Goal: Task Accomplishment & Management: Use online tool/utility

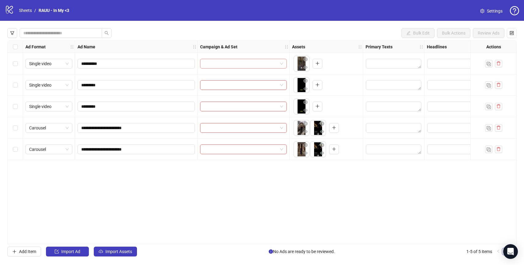
click at [282, 64] on span at bounding box center [243, 63] width 79 height 9
click at [274, 65] on input "search" at bounding box center [241, 63] width 74 height 9
click at [257, 34] on div "Bulk Edit Bulk Actions Review Ads" at bounding box center [261, 33] width 509 height 10
click at [493, 11] on span "Settings" at bounding box center [495, 11] width 16 height 7
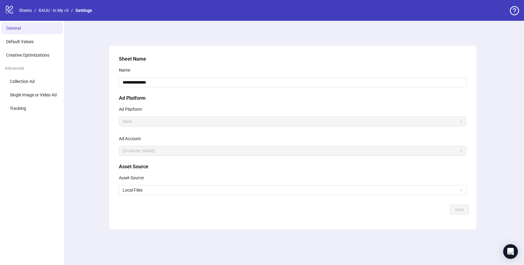
click at [9, 8] on icon "logo/logo-mobile" at bounding box center [9, 9] width 9 height 9
click at [28, 10] on link "Sheets" at bounding box center [25, 10] width 15 height 7
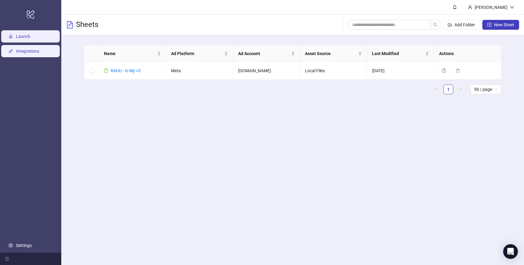
click at [35, 54] on link "Integrations" at bounding box center [27, 51] width 23 height 5
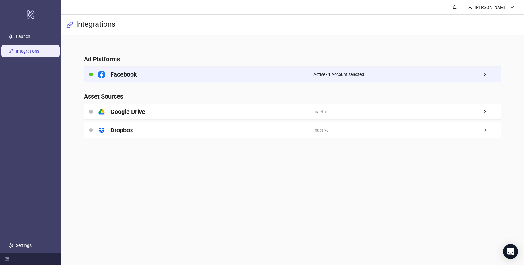
click at [477, 69] on div "Active - 1 Account selected" at bounding box center [406, 74] width 187 height 15
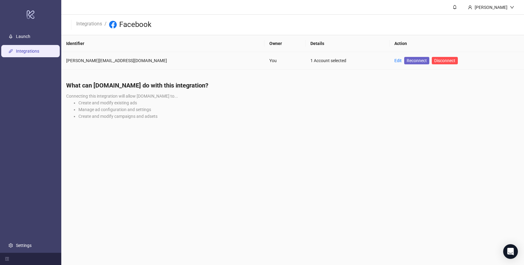
click at [407, 60] on span "Reconnect" at bounding box center [417, 60] width 20 height 7
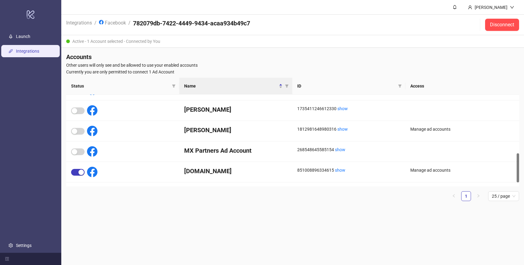
scroll to position [195, 0]
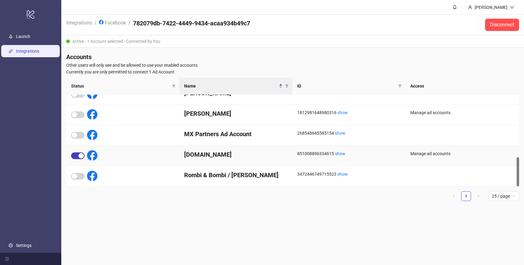
click at [276, 155] on h4 "Noux.me" at bounding box center [235, 154] width 103 height 9
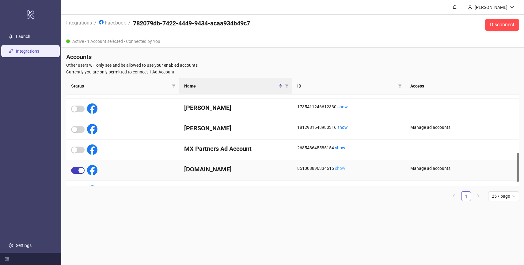
click at [340, 169] on link "show" at bounding box center [340, 168] width 10 height 5
click at [79, 23] on link "Integrations" at bounding box center [79, 22] width 28 height 7
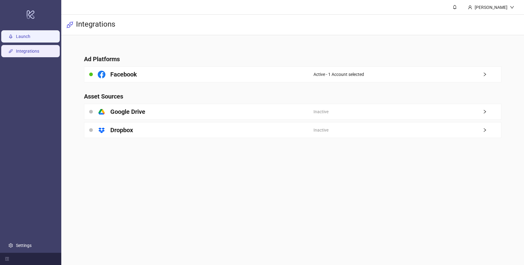
click at [25, 36] on link "Launch" at bounding box center [23, 36] width 14 height 5
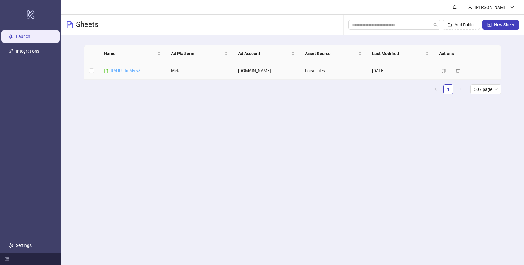
click at [127, 72] on link "RAUU - In My <3" at bounding box center [126, 70] width 30 height 5
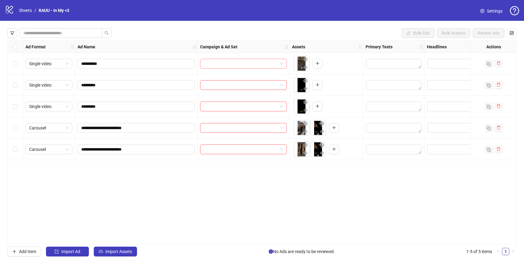
click at [254, 66] on input "search" at bounding box center [241, 63] width 74 height 9
click at [249, 34] on div "Bulk Edit Bulk Actions Review Ads" at bounding box center [261, 33] width 509 height 10
click at [283, 64] on span at bounding box center [243, 63] width 79 height 9
type input "*"
type input "****"
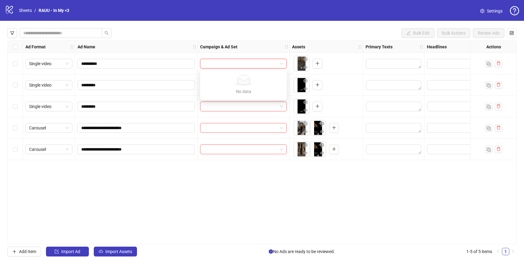
click at [382, 29] on div "Bulk Edit Bulk Actions Review Ads" at bounding box center [261, 33] width 509 height 10
click at [352, 32] on div "Bulk Edit Bulk Actions Review Ads" at bounding box center [261, 33] width 509 height 10
click at [281, 65] on span at bounding box center [243, 63] width 79 height 9
click at [221, 65] on input "search" at bounding box center [241, 63] width 74 height 9
click at [6, 9] on icon at bounding box center [9, 10] width 7 height 8
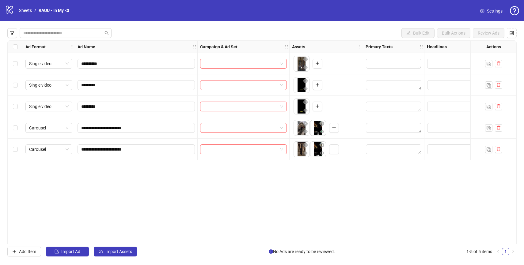
click at [16, 6] on div "logo/logo-mobile Sheets / RAUU - In My <3" at bounding box center [38, 10] width 67 height 11
click at [6, 10] on icon "logo/logo-mobile" at bounding box center [9, 9] width 9 height 9
click at [11, 9] on icon at bounding box center [9, 10] width 7 height 8
click at [43, 10] on link "RAUU - In My <3" at bounding box center [53, 10] width 33 height 7
click at [25, 11] on link "Sheets" at bounding box center [25, 10] width 15 height 7
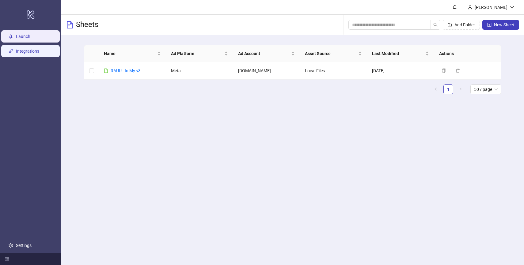
click at [38, 52] on link "Integrations" at bounding box center [27, 51] width 23 height 5
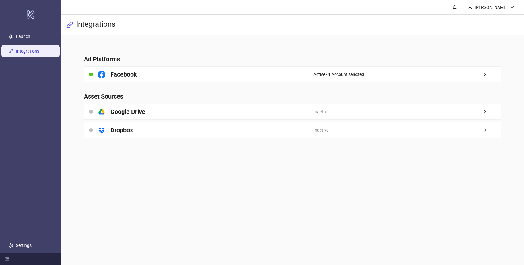
click at [354, 55] on h4 "Ad Platforms" at bounding box center [292, 59] width 417 height 9
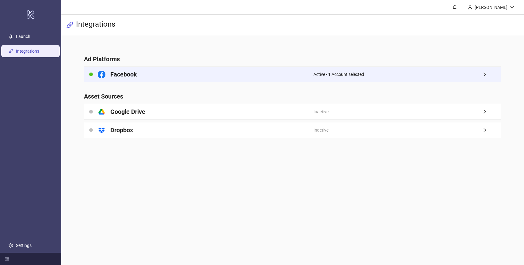
click at [385, 75] on div "Active - 1 Account selected" at bounding box center [406, 74] width 187 height 15
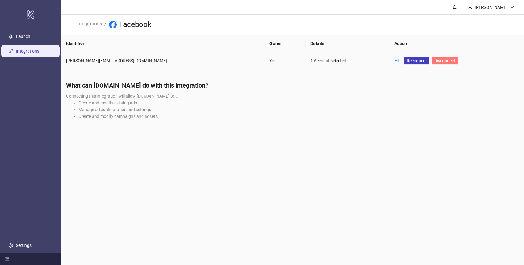
click at [434, 61] on span "Disconnect" at bounding box center [444, 60] width 21 height 5
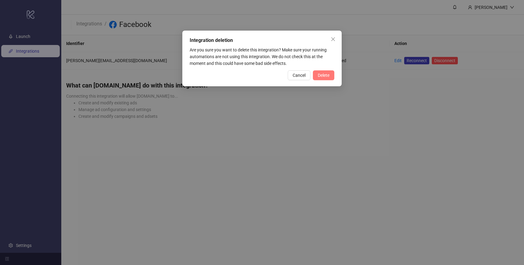
click at [322, 75] on span "Delete" at bounding box center [324, 75] width 12 height 5
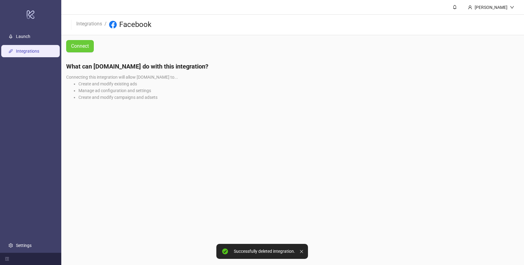
click at [82, 45] on span "Connect" at bounding box center [80, 46] width 18 height 8
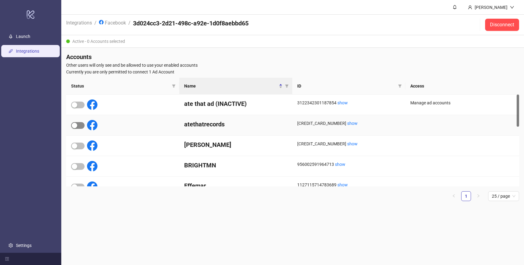
click at [72, 127] on div "button" at bounding box center [75, 126] width 6 height 6
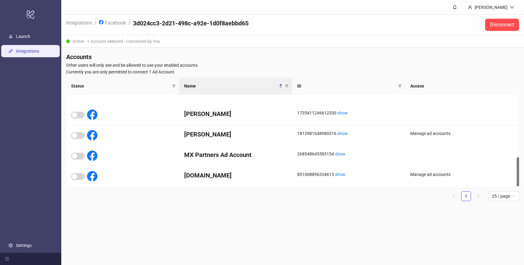
scroll to position [195, 0]
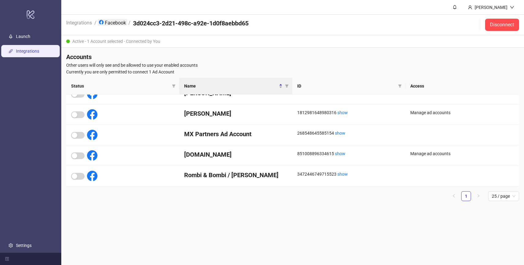
click at [111, 22] on link "Facebook" at bounding box center [112, 22] width 29 height 7
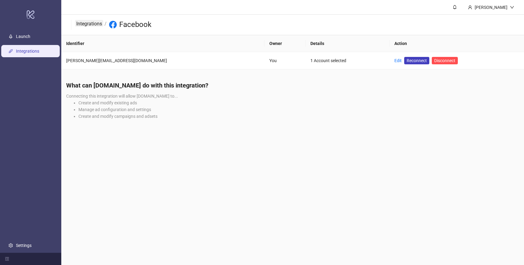
click at [92, 23] on link "Integrations" at bounding box center [89, 23] width 28 height 7
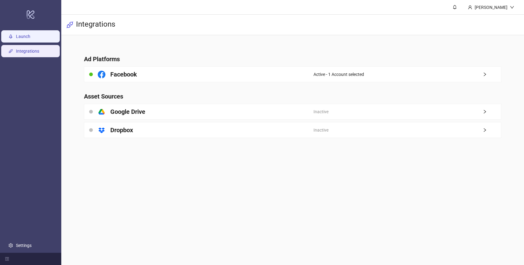
click at [30, 36] on link "Launch" at bounding box center [23, 36] width 14 height 5
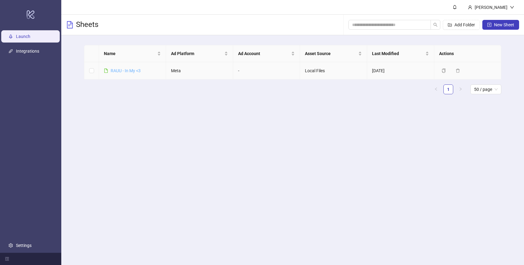
click at [135, 70] on link "RAUU - In My <3" at bounding box center [126, 70] width 30 height 5
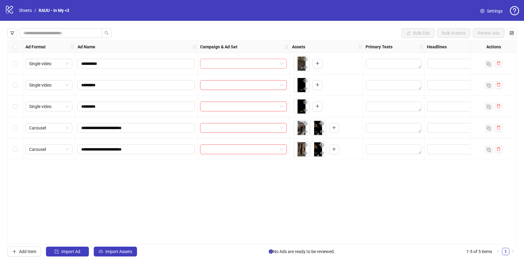
click at [250, 66] on input "search" at bounding box center [241, 63] width 74 height 9
click at [191, 48] on div "Ad Name" at bounding box center [136, 47] width 123 height 12
click at [216, 30] on div "Bulk Edit Bulk Actions Review Ads" at bounding box center [261, 33] width 509 height 10
click at [65, 64] on span "Single video" at bounding box center [49, 63] width 40 height 9
click at [164, 167] on div "**********" at bounding box center [261, 142] width 509 height 204
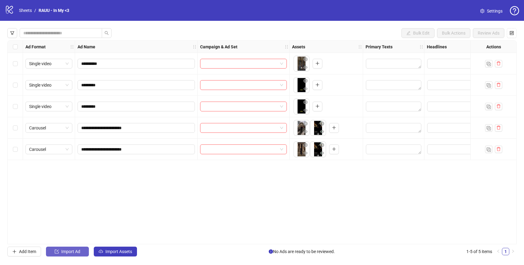
click at [70, 251] on span "Import Ad" at bounding box center [70, 251] width 19 height 5
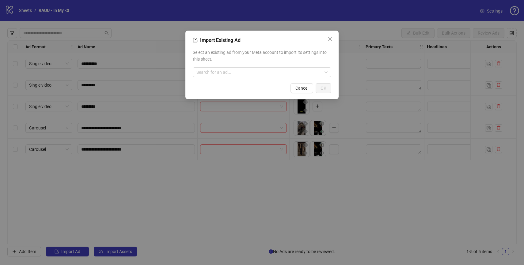
click at [218, 78] on div "Select an existing ad from your Meta account to import its settings into this s…" at bounding box center [262, 63] width 138 height 33
click at [218, 68] on input "search" at bounding box center [259, 72] width 126 height 9
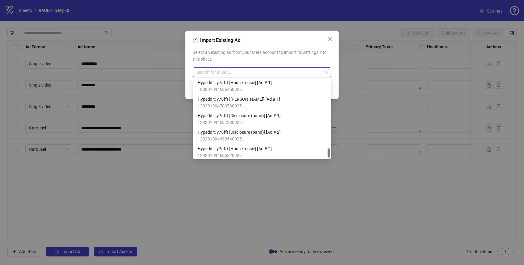
scroll to position [583, 0]
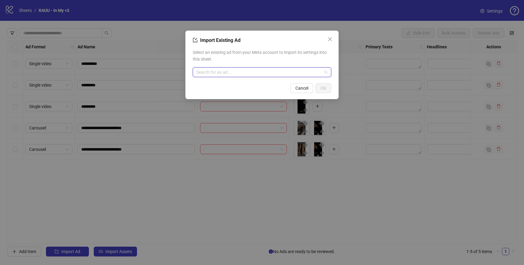
click at [246, 74] on input "search" at bounding box center [259, 72] width 126 height 9
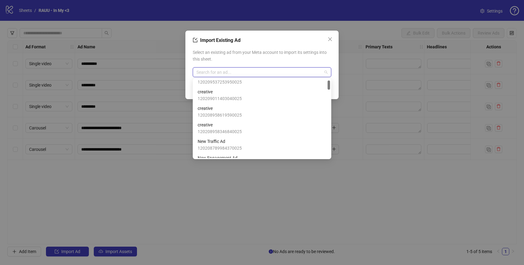
scroll to position [0, 0]
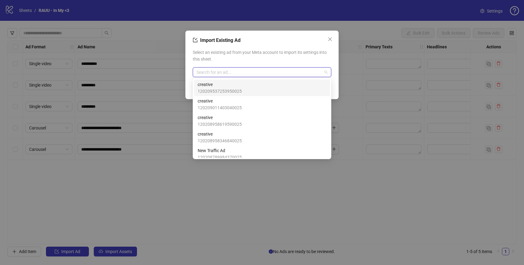
click at [272, 55] on span "Select an existing ad from your Meta account to import its settings into this s…" at bounding box center [262, 55] width 138 height 13
click at [267, 73] on input "search" at bounding box center [259, 72] width 126 height 9
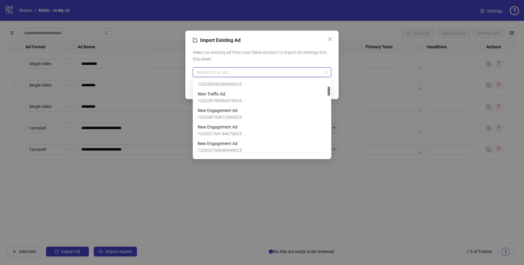
scroll to position [59, 0]
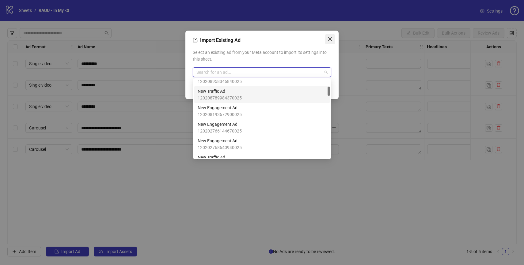
click at [329, 38] on icon "close" at bounding box center [329, 39] width 5 height 5
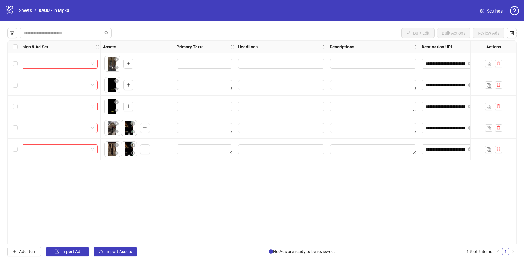
scroll to position [0, 232]
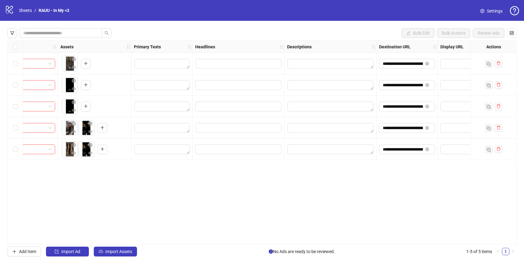
click at [483, 11] on icon "setting" at bounding box center [482, 11] width 4 height 4
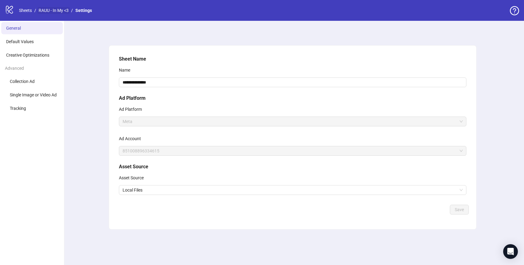
click at [52, 12] on link "RAUU - In My <3" at bounding box center [53, 10] width 32 height 7
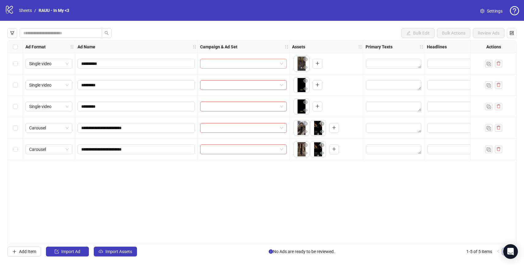
click at [283, 64] on div at bounding box center [243, 64] width 87 height 10
click at [261, 52] on div "Campaign & Ad Set" at bounding box center [244, 47] width 92 height 12
click at [61, 252] on button "Import Ad" at bounding box center [67, 252] width 43 height 10
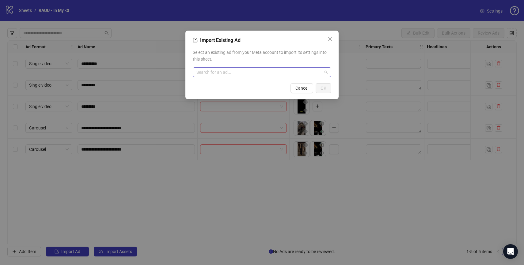
click at [325, 72] on span at bounding box center [261, 72] width 131 height 9
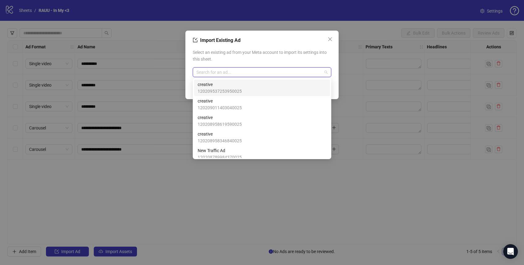
click at [286, 56] on span "Select an existing ad from your Meta account to import its settings into this s…" at bounding box center [262, 55] width 138 height 13
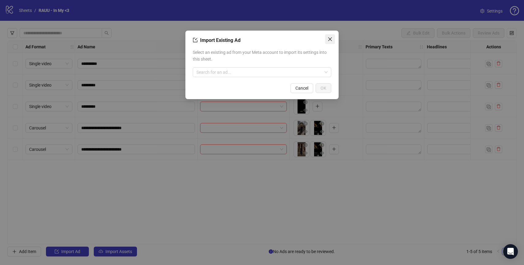
click at [331, 38] on icon "close" at bounding box center [330, 39] width 4 height 4
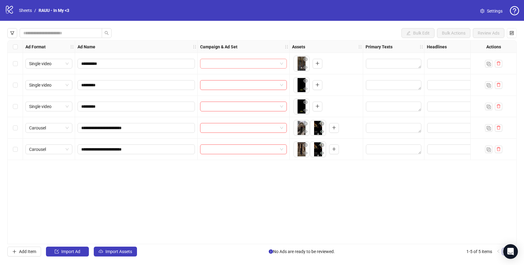
click at [250, 65] on input "search" at bounding box center [241, 63] width 74 height 9
click at [241, 49] on div "Campaign & Ad Set" at bounding box center [244, 47] width 92 height 12
